Goal: Check status: Check status

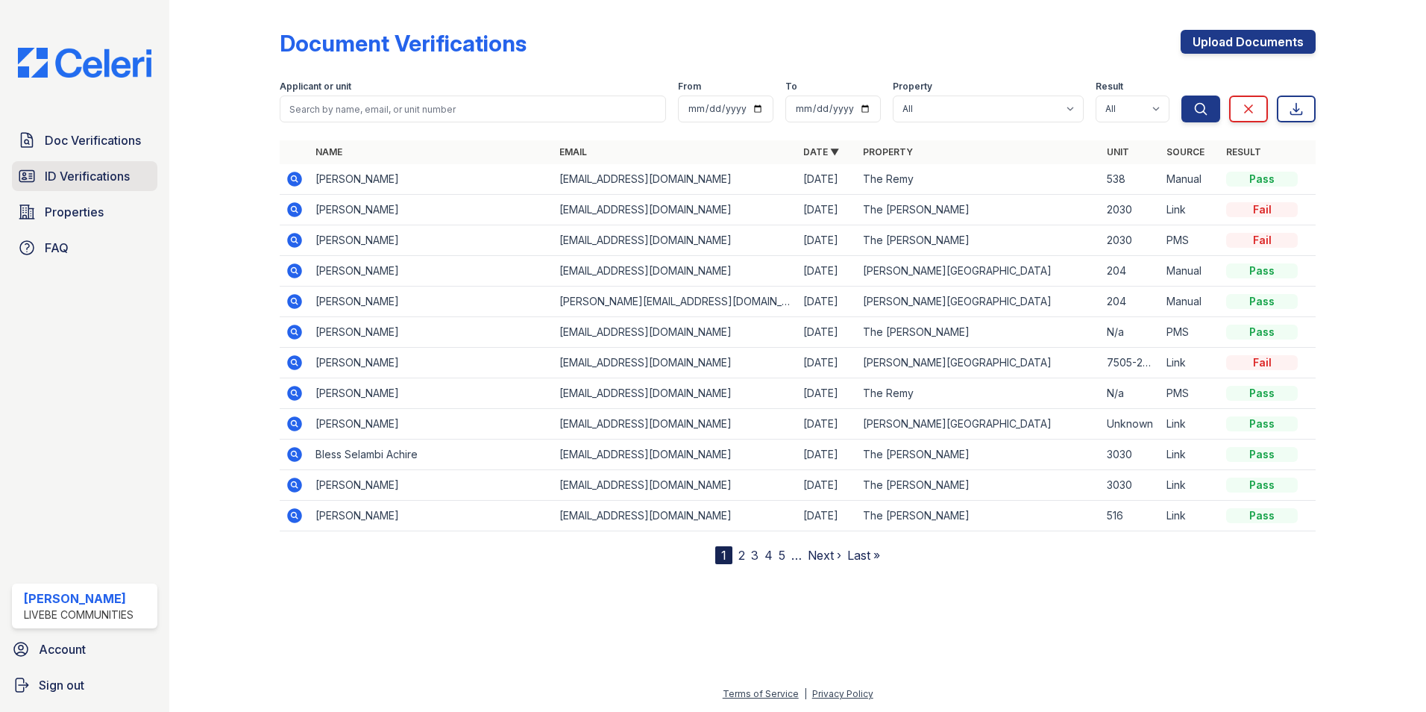
click at [83, 175] on span "ID Verifications" at bounding box center [87, 176] width 85 height 18
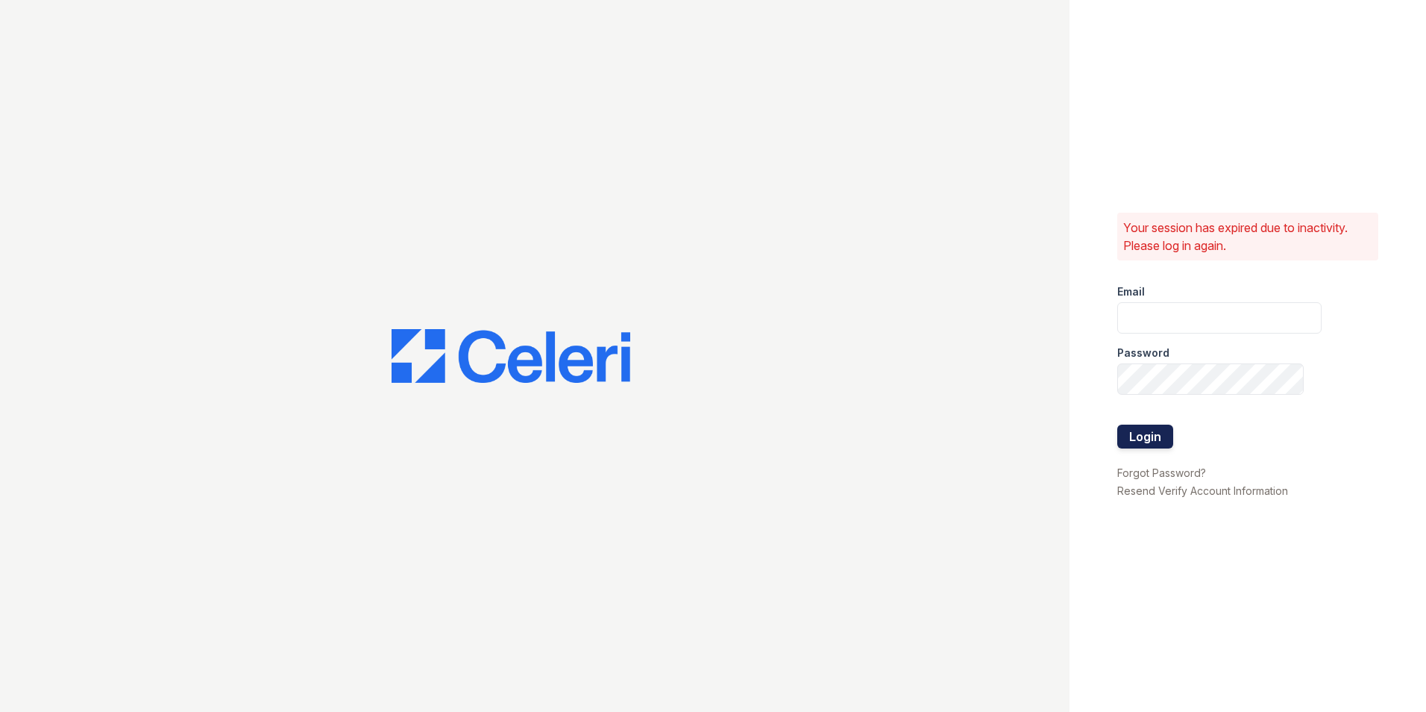
click at [1143, 439] on button "Login" at bounding box center [1145, 436] width 56 height 24
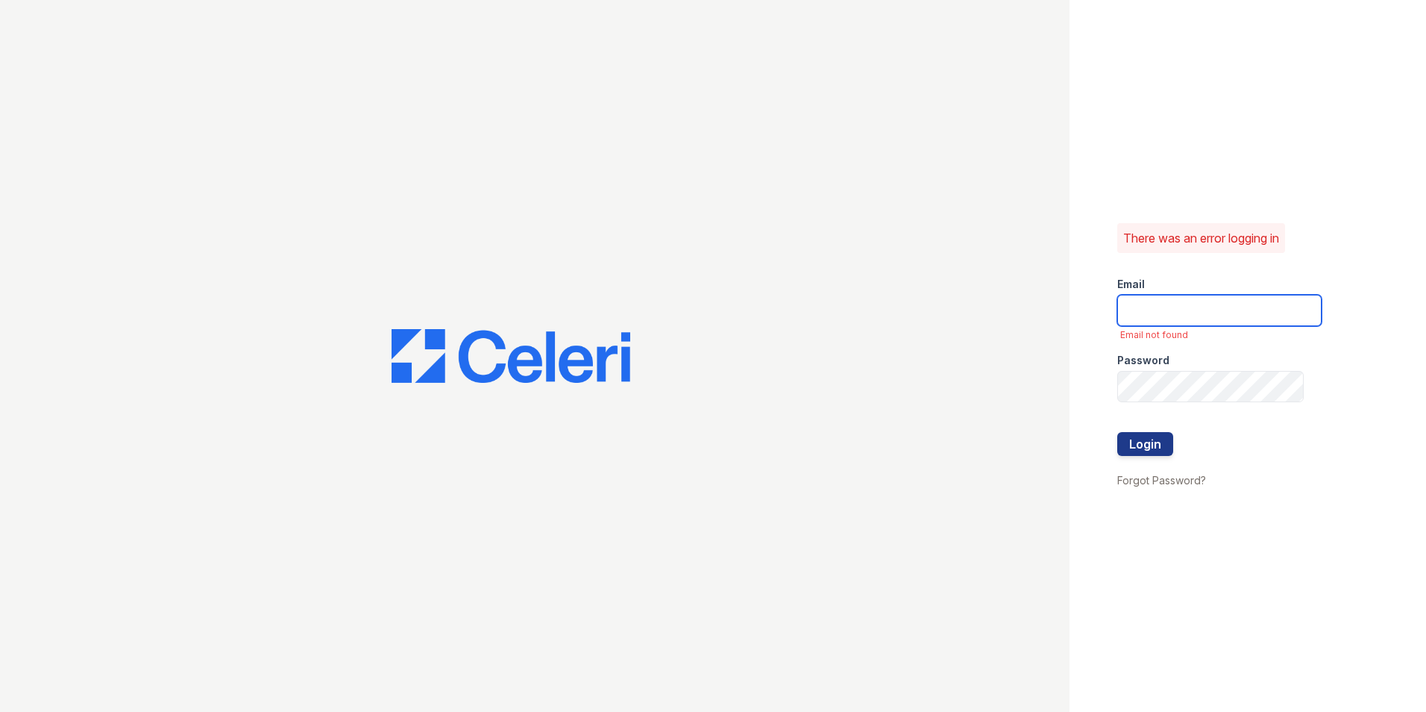
click at [1189, 300] on input "email" at bounding box center [1219, 310] width 204 height 31
click at [1284, 312] on keeper-lock "Open Keeper Popup" at bounding box center [1286, 310] width 18 height 18
click at [1196, 293] on div "Email" at bounding box center [1219, 280] width 204 height 30
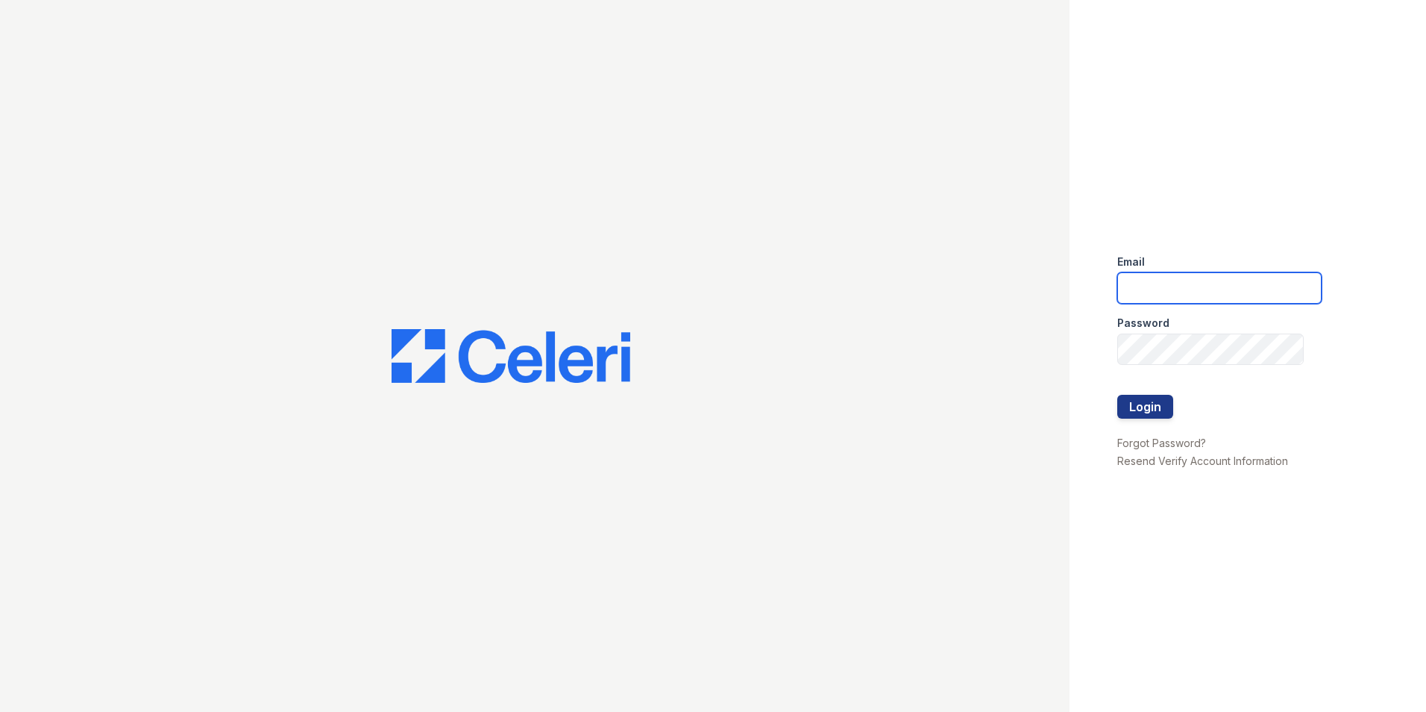
type input "oceannap@livebe.com"
click at [1158, 409] on button "Login" at bounding box center [1145, 407] width 56 height 24
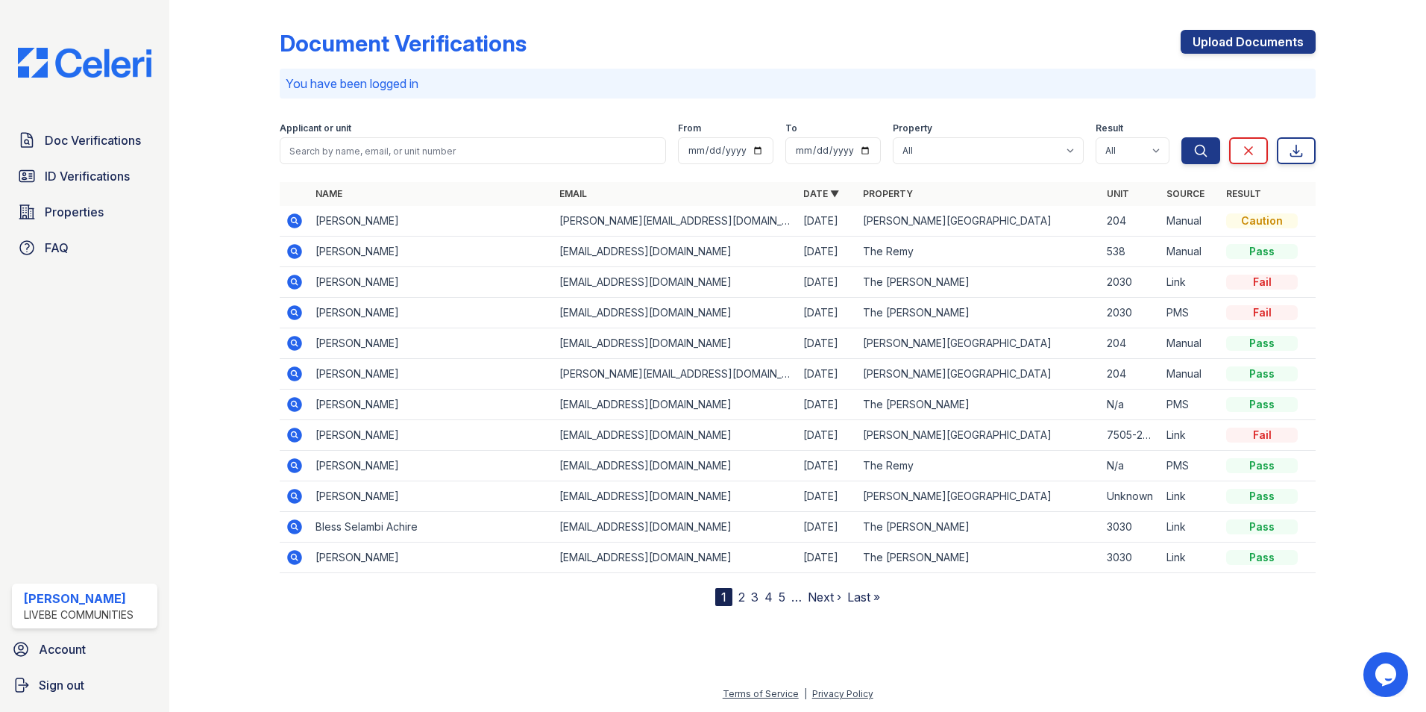
click at [294, 251] on icon at bounding box center [294, 250] width 4 height 4
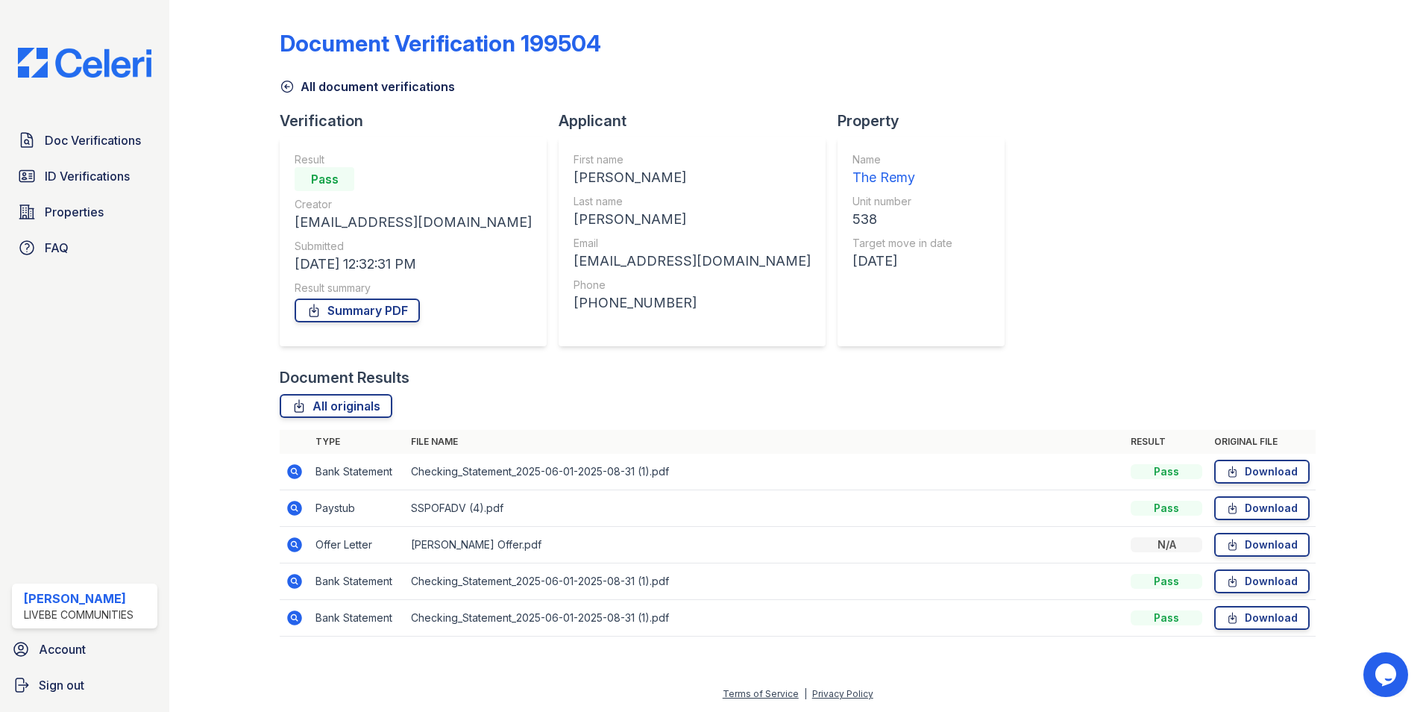
click at [295, 506] on icon at bounding box center [295, 508] width 18 height 18
click at [296, 473] on icon at bounding box center [295, 471] width 18 height 18
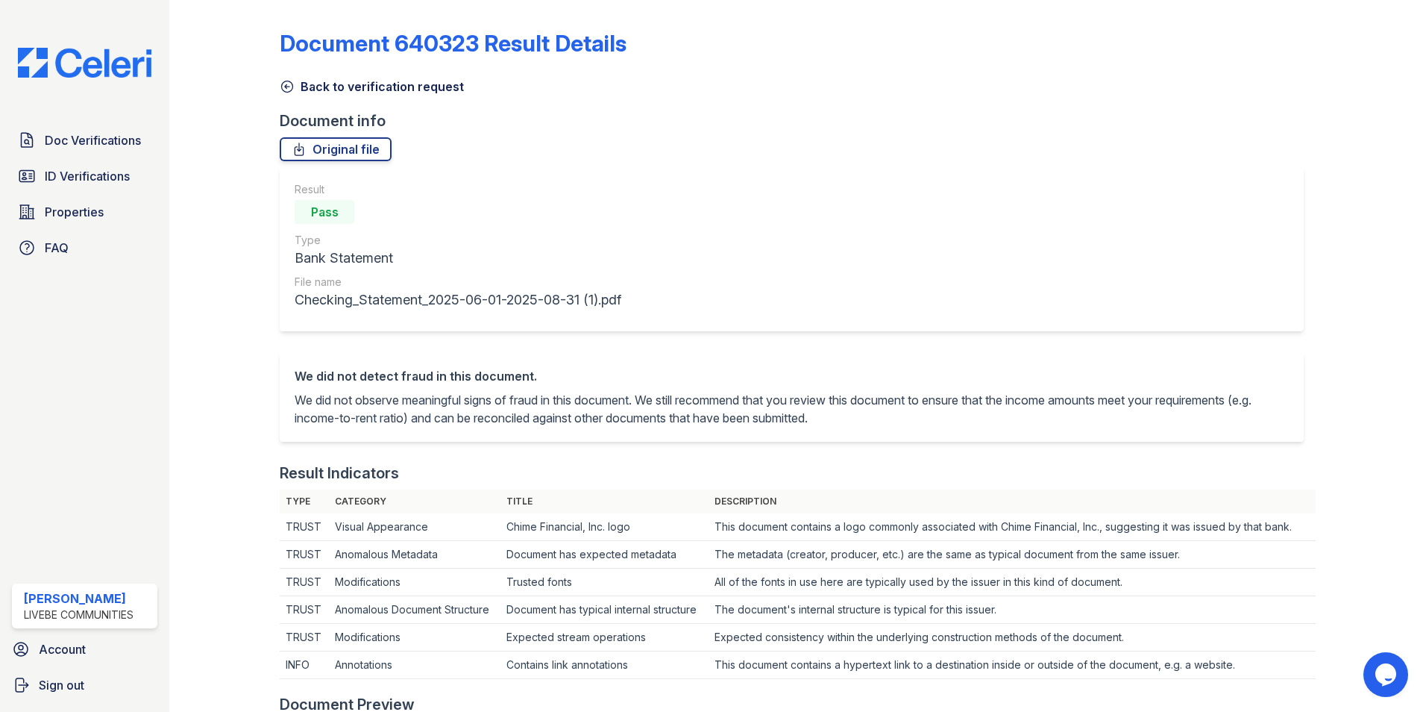
click at [621, 197] on div "Pass" at bounding box center [458, 212] width 327 height 30
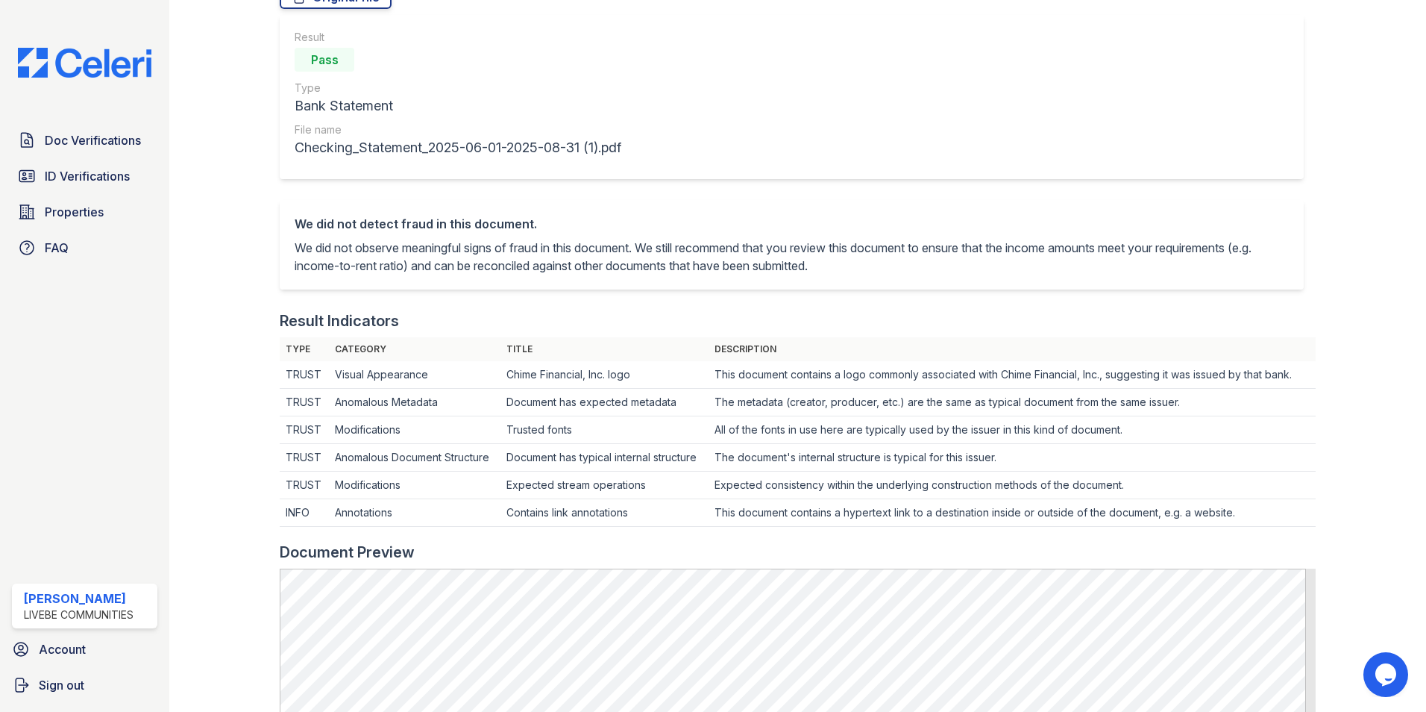
scroll to position [448, 0]
